Goal: Task Accomplishment & Management: Manage account settings

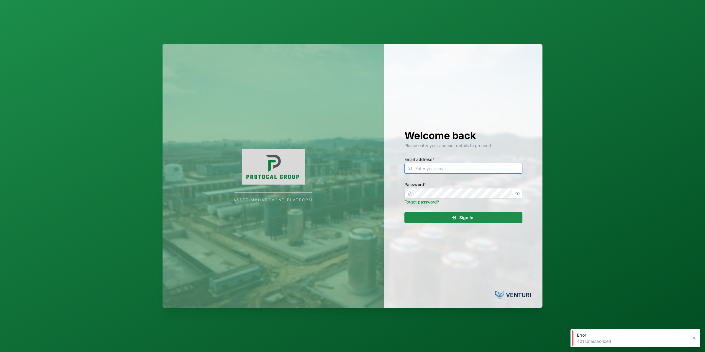
type input "nellie.mekere@venturi.io"
click at [410, 212] on div "Welcome back Please enter your account details to proceed Email address * nelli…" at bounding box center [464, 176] width 142 height 264
click at [409, 215] on div "Sign In" at bounding box center [462, 217] width 109 height 10
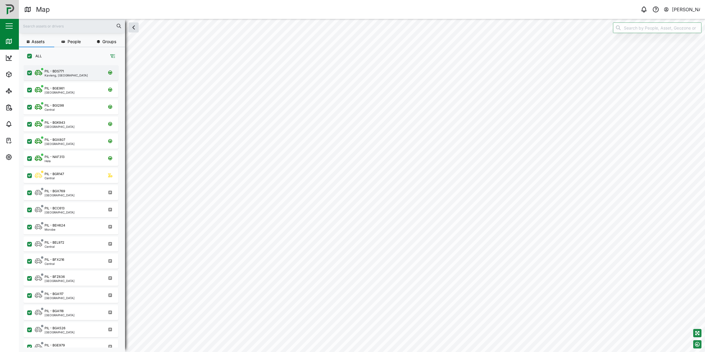
scroll to position [278, 91]
click at [9, 159] on icon "button" at bounding box center [8, 156] width 7 height 7
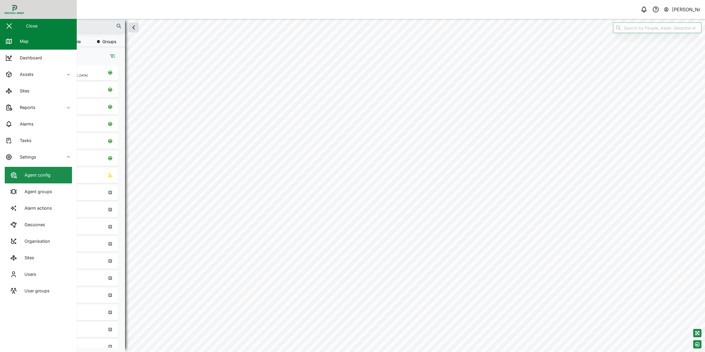
click at [55, 171] on link "Agent config" at bounding box center [38, 175] width 67 height 17
